Goal: Transaction & Acquisition: Purchase product/service

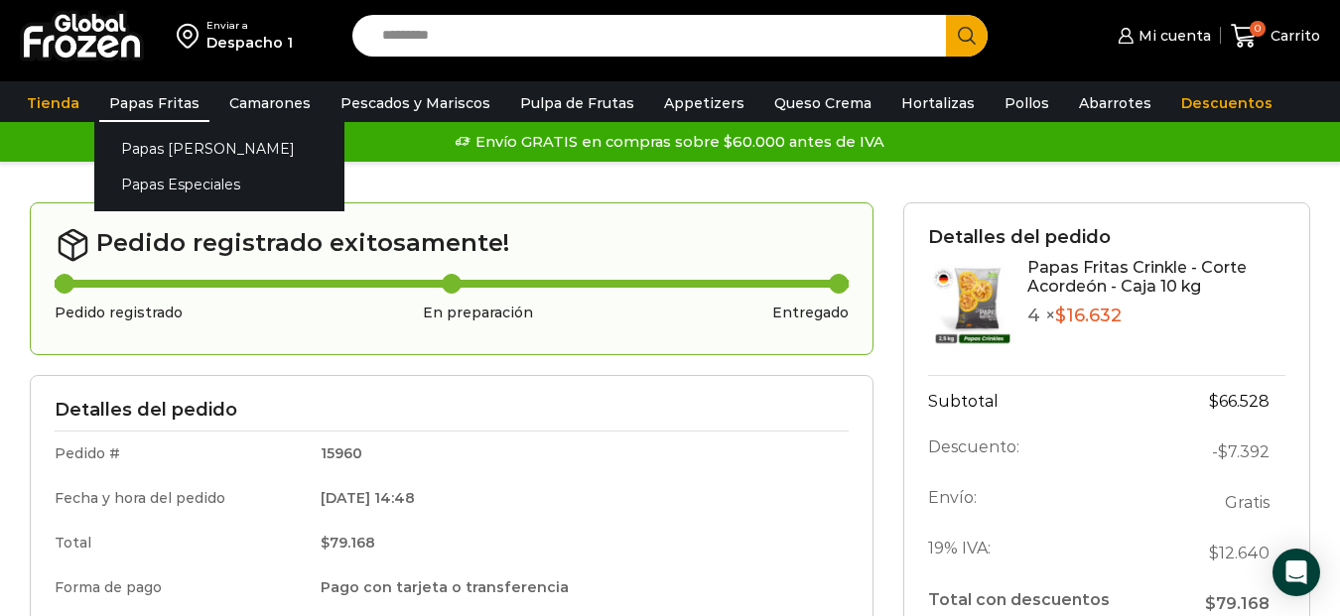
click at [151, 97] on link "Papas Fritas" at bounding box center [154, 103] width 110 height 38
click at [159, 177] on link "Papas Especiales" at bounding box center [219, 185] width 250 height 37
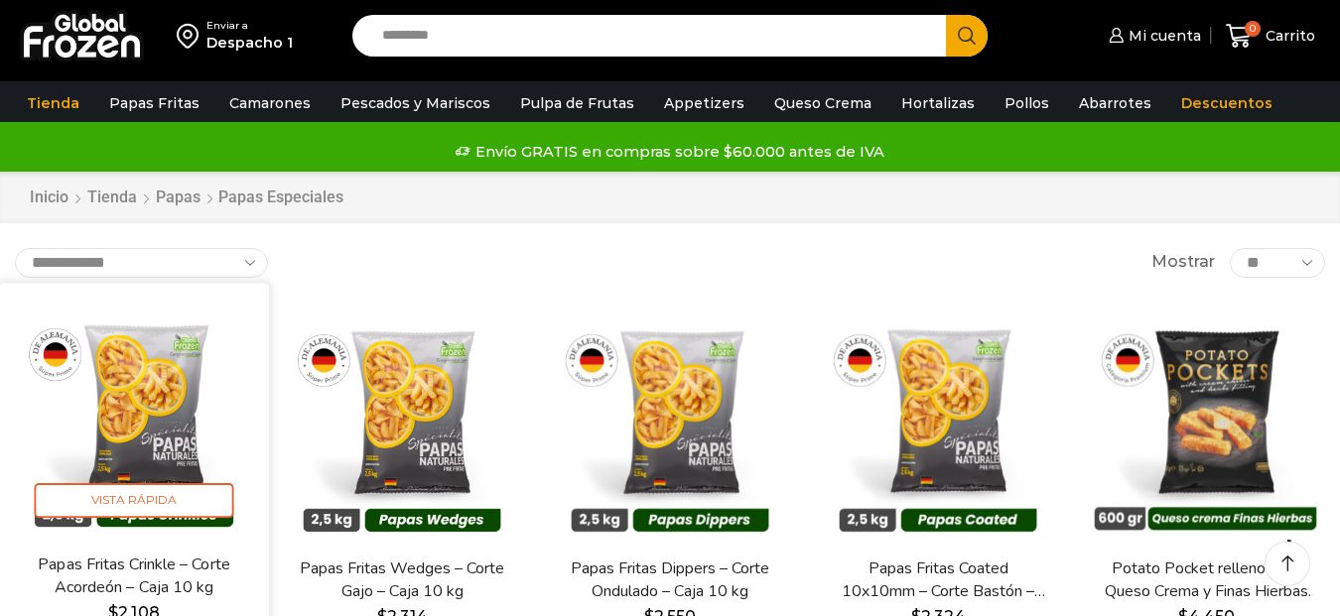
scroll to position [198, 0]
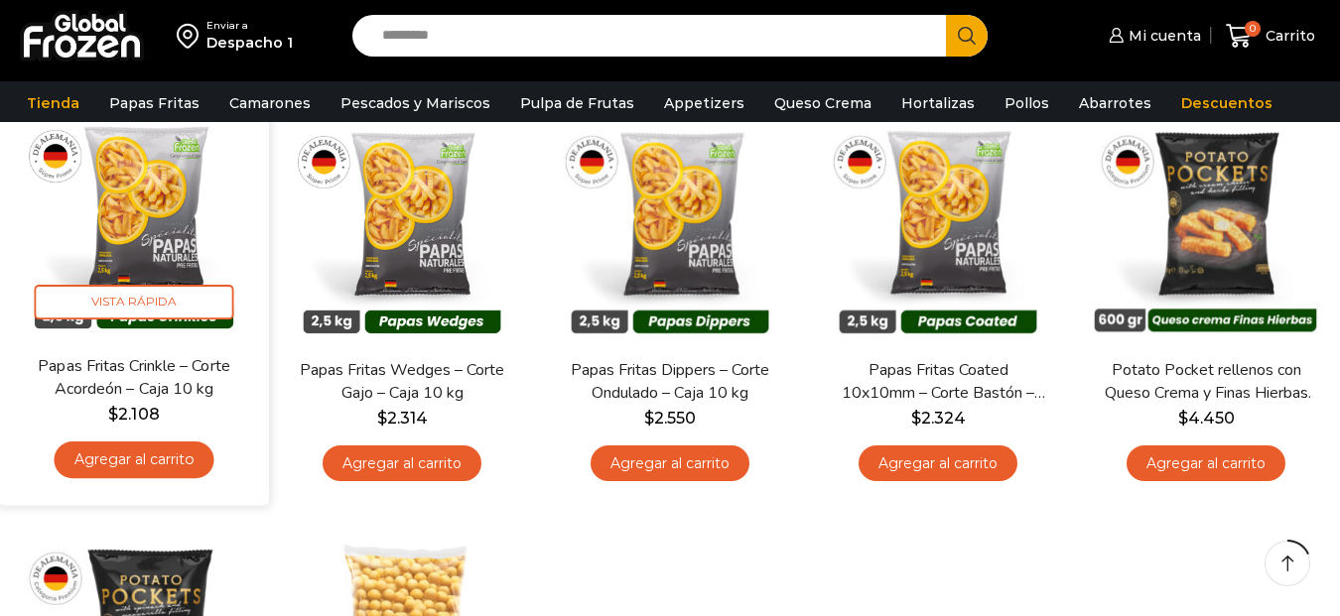
click at [151, 459] on link "Agregar al carrito" at bounding box center [134, 460] width 160 height 37
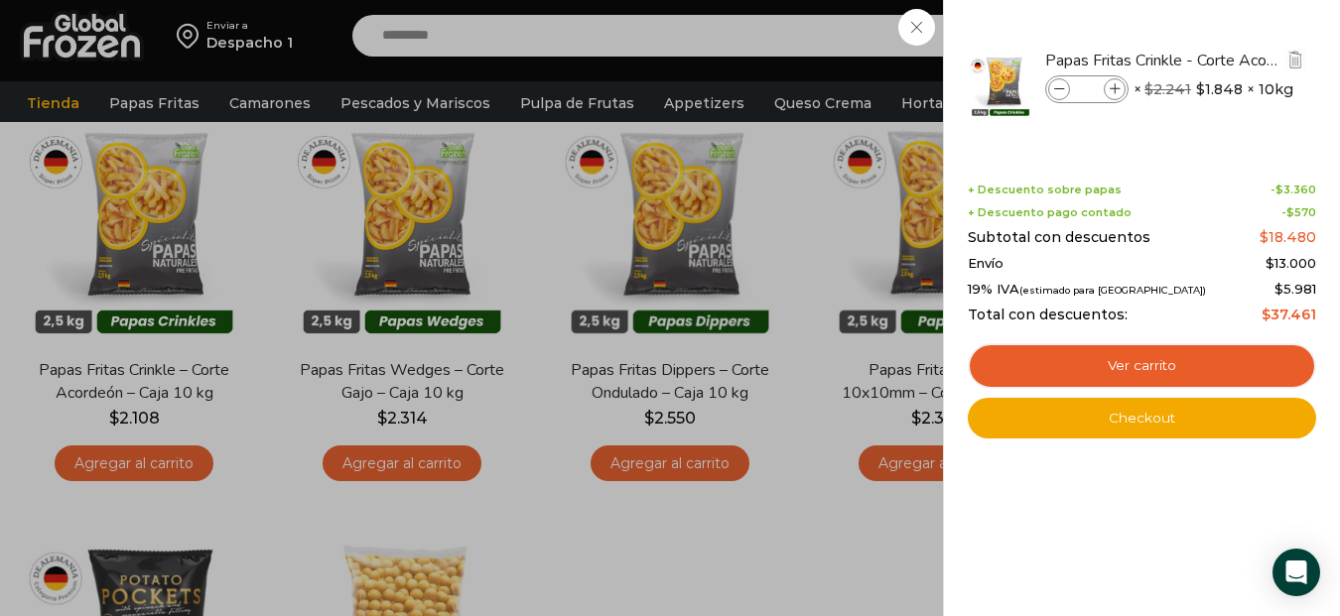
click at [1114, 87] on icon at bounding box center [1114, 89] width 11 height 11
type input "*"
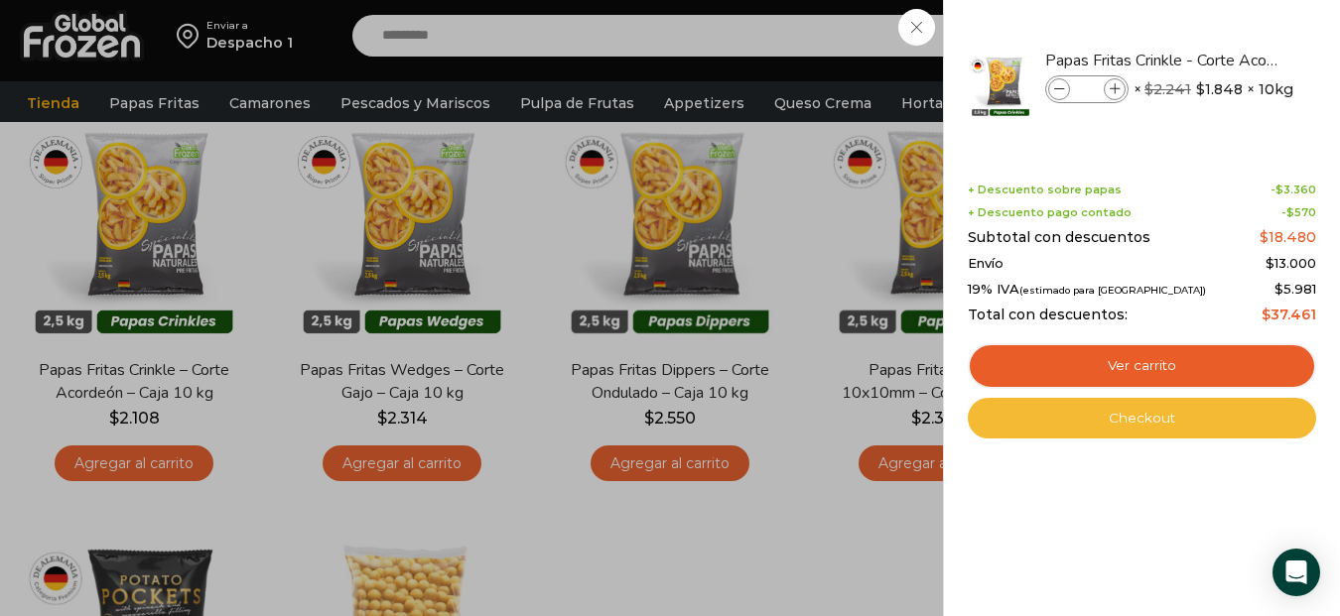
click at [1161, 420] on link "Checkout" at bounding box center [1142, 419] width 348 height 42
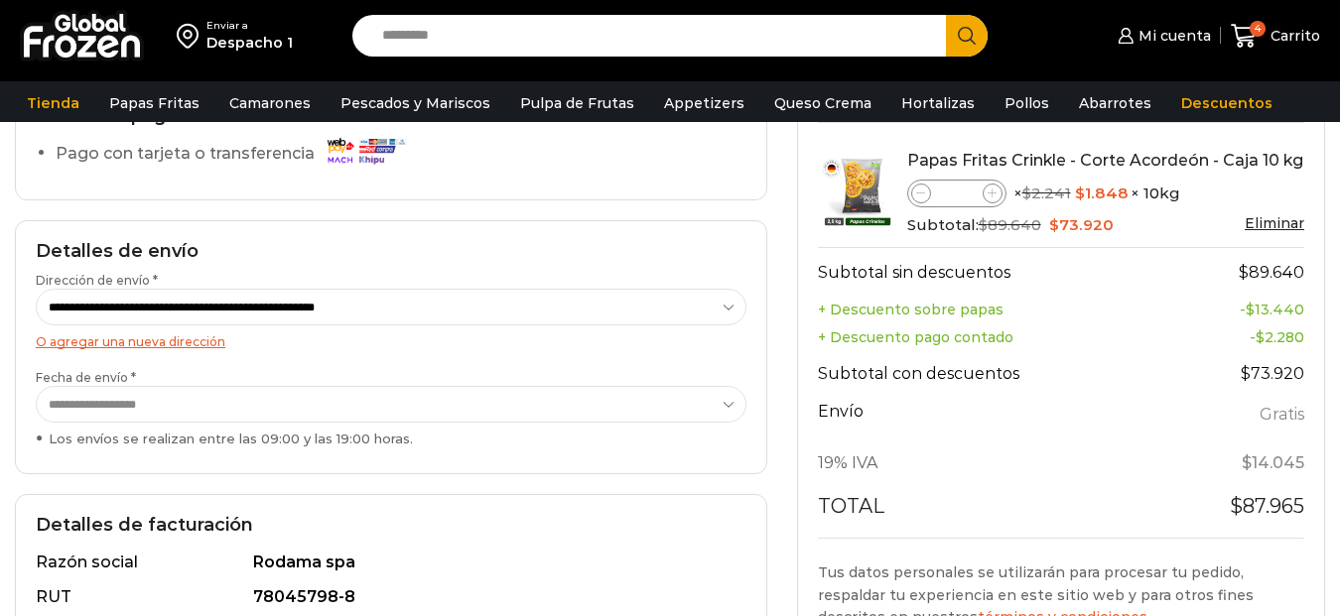
scroll to position [496, 0]
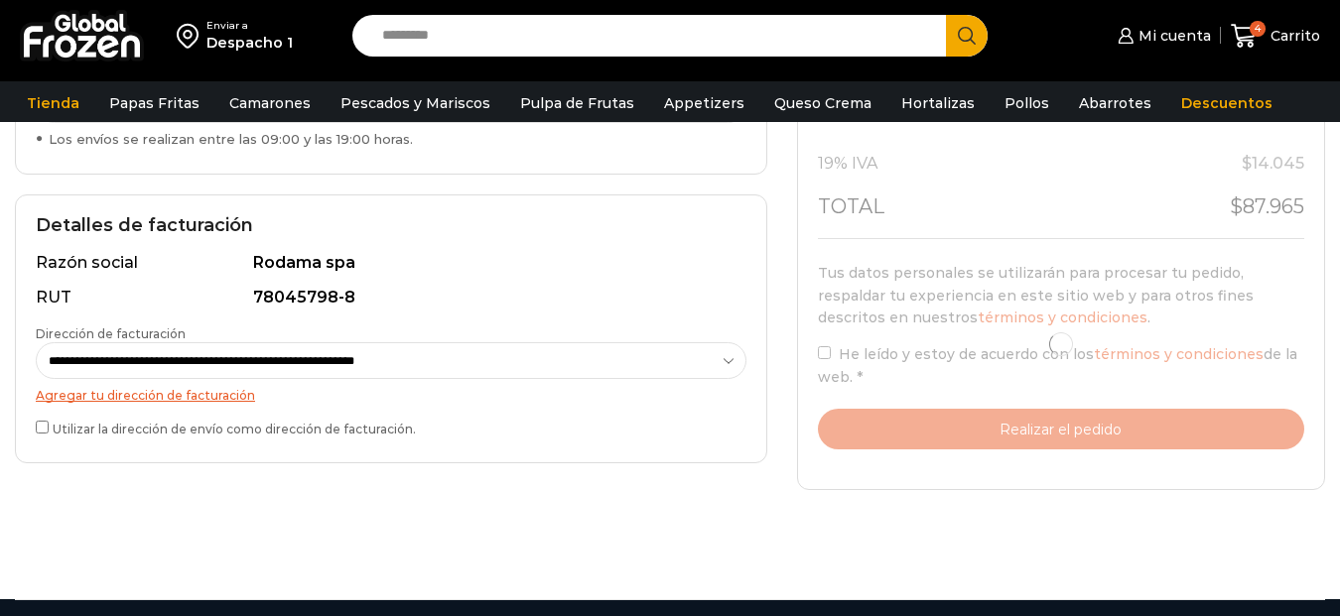
click at [829, 347] on div at bounding box center [1061, 344] width 487 height 210
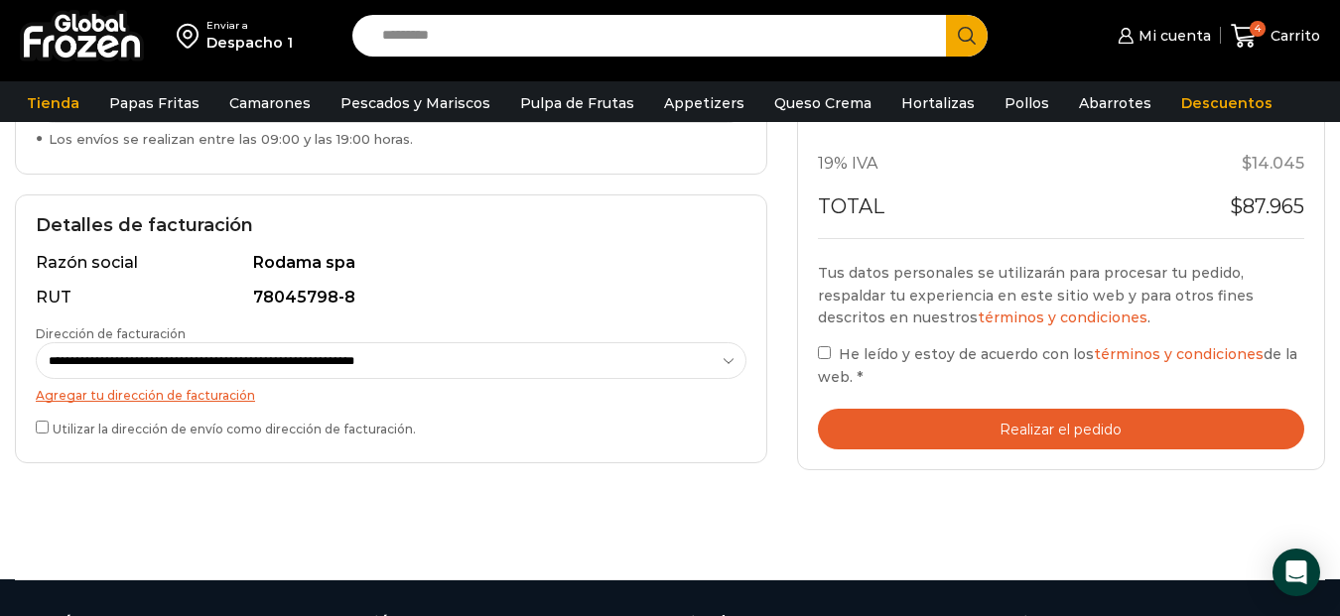
click at [1099, 431] on button "Realizar el pedido" at bounding box center [1061, 429] width 487 height 41
